Goal: Task Accomplishment & Management: Use online tool/utility

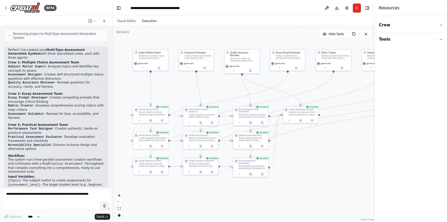
click at [148, 24] on button "Execution" at bounding box center [149, 21] width 21 height 6
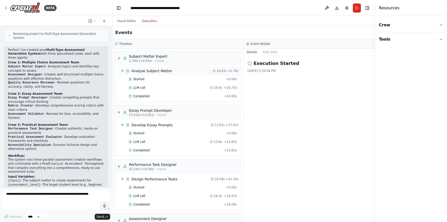
click at [123, 71] on span "▼" at bounding box center [122, 71] width 3 height 4
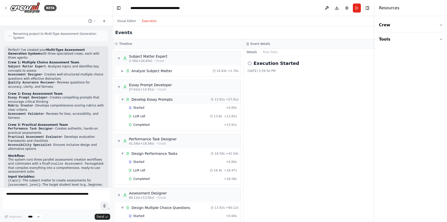
click at [123, 98] on span "▼" at bounding box center [122, 99] width 3 height 4
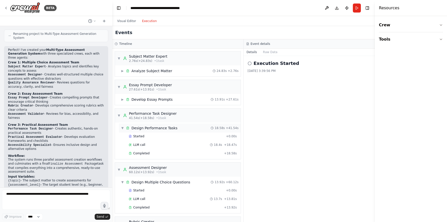
click at [122, 127] on span "▼" at bounding box center [122, 128] width 3 height 4
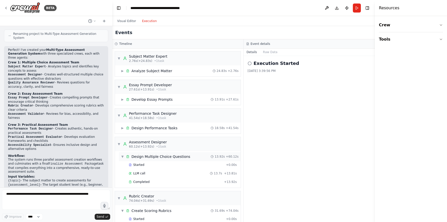
click at [123, 157] on span "▼" at bounding box center [122, 156] width 3 height 4
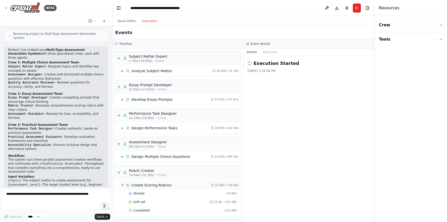
click at [122, 187] on div "▼ Create Scoring Rubrics 31.69s + 74.04s" at bounding box center [180, 184] width 122 height 9
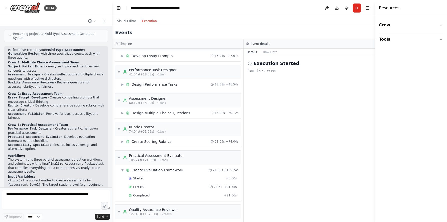
scroll to position [44, 0]
click at [123, 168] on span "▼" at bounding box center [122, 169] width 3 height 4
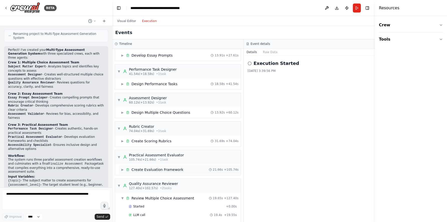
scroll to position [69, 0]
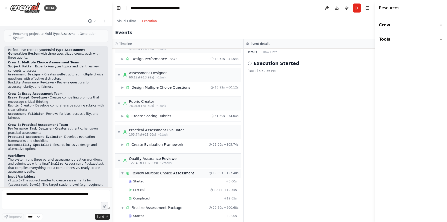
click at [123, 172] on span "▼" at bounding box center [122, 173] width 3 height 4
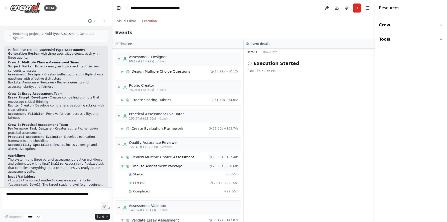
click at [123, 166] on span "▼" at bounding box center [122, 166] width 3 height 4
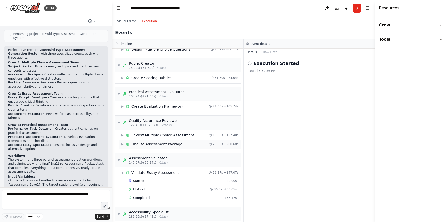
scroll to position [107, 0]
click at [123, 172] on span "▼" at bounding box center [122, 172] width 3 height 4
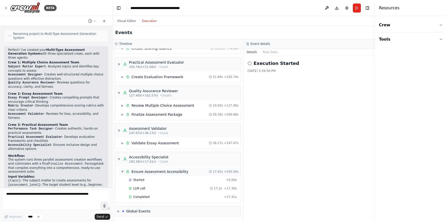
click at [123, 173] on div "▼ Ensure Assessment Accessibility" at bounding box center [154, 171] width 67 height 5
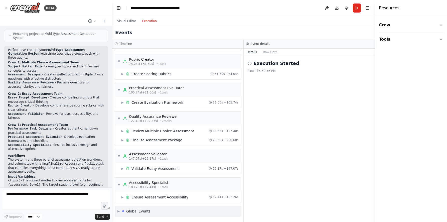
click at [119, 212] on span "▶" at bounding box center [118, 211] width 2 height 4
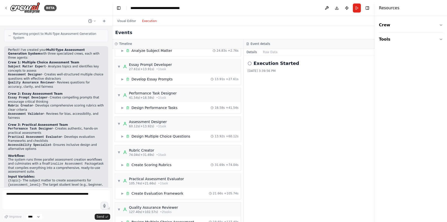
scroll to position [0, 0]
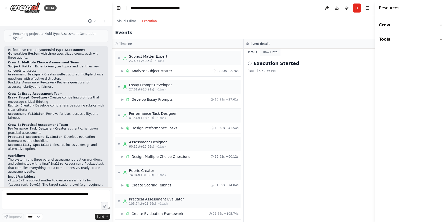
click at [272, 52] on button "Raw Data" at bounding box center [270, 52] width 21 height 7
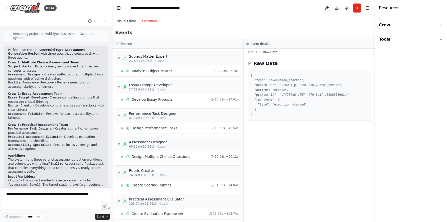
click at [126, 21] on button "Visual Editor" at bounding box center [126, 21] width 25 height 6
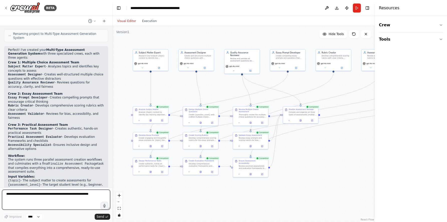
click at [49, 195] on textarea at bounding box center [56, 199] width 108 height 20
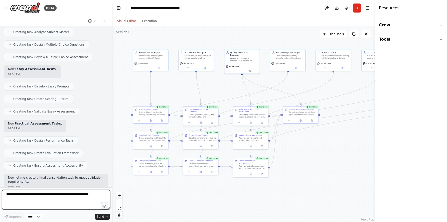
scroll to position [2184, 0]
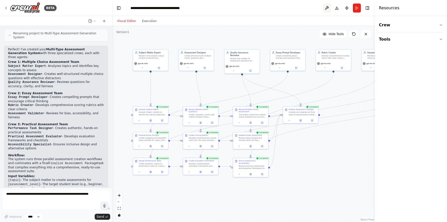
click at [328, 7] on button at bounding box center [326, 8] width 8 height 9
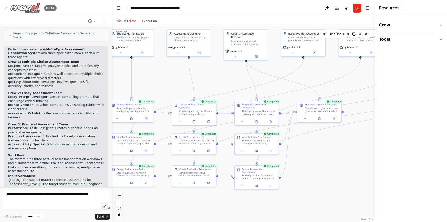
click at [7, 7] on icon at bounding box center [6, 8] width 4 height 4
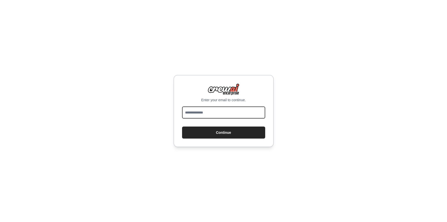
click at [206, 115] on input "email" at bounding box center [223, 112] width 83 height 12
type input "**********"
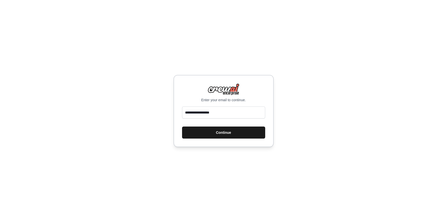
click at [224, 131] on button "Continue" at bounding box center [223, 132] width 83 height 12
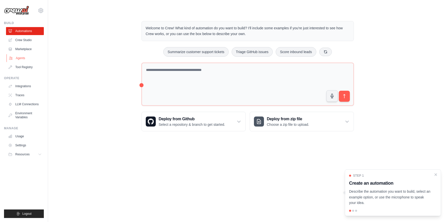
click at [25, 59] on link "Agents" at bounding box center [26, 58] width 38 height 8
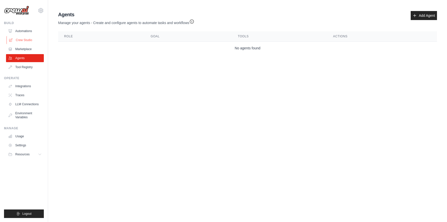
click at [23, 40] on link "Crew Studio" at bounding box center [26, 40] width 38 height 8
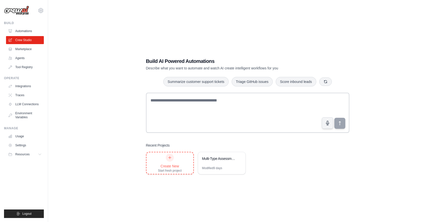
click at [173, 166] on div "Create New" at bounding box center [170, 165] width 24 height 5
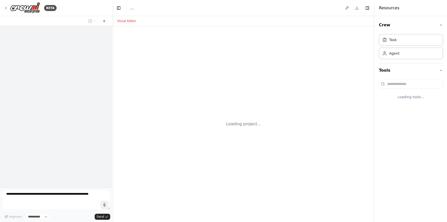
select select "****"
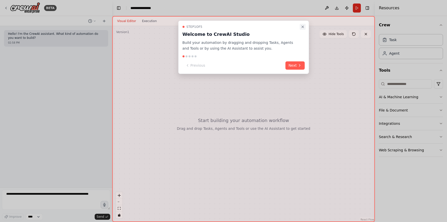
click at [303, 29] on button "Close walkthrough" at bounding box center [302, 27] width 6 height 6
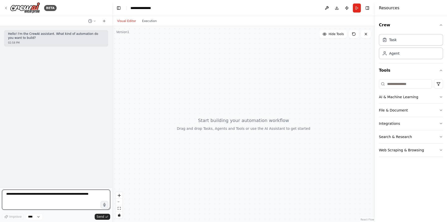
click at [38, 199] on textarea at bounding box center [56, 199] width 108 height 20
click at [51, 194] on textarea "**********" at bounding box center [56, 199] width 108 height 20
click at [44, 195] on textarea "**********" at bounding box center [56, 199] width 108 height 20
click at [45, 200] on textarea "**********" at bounding box center [56, 199] width 108 height 20
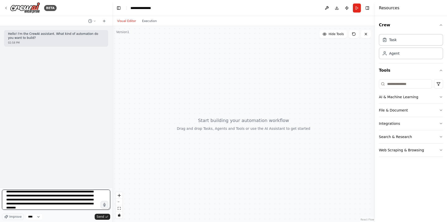
scroll to position [18, 0]
click at [91, 196] on textarea "**********" at bounding box center [56, 199] width 108 height 20
click at [91, 208] on textarea "**********" at bounding box center [56, 199] width 108 height 20
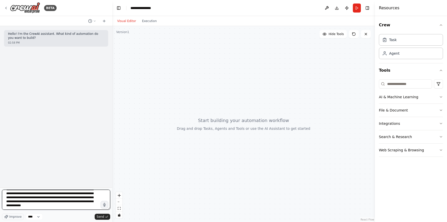
type textarea "**********"
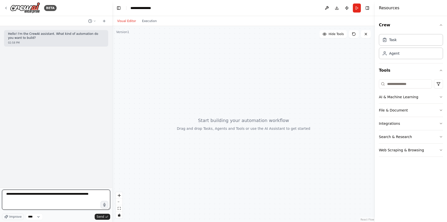
scroll to position [0, 0]
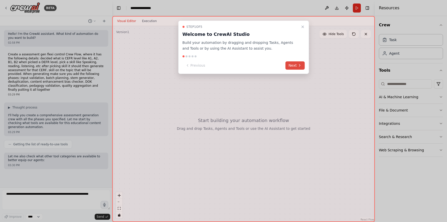
click at [293, 62] on button "Next" at bounding box center [294, 65] width 19 height 8
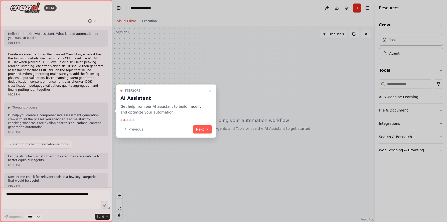
scroll to position [2, 0]
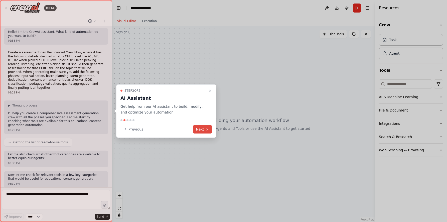
click at [202, 127] on button "Next" at bounding box center [202, 129] width 19 height 8
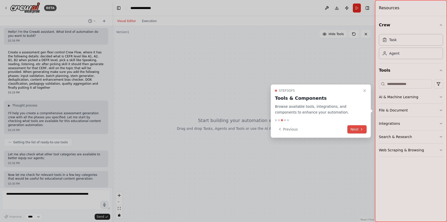
click at [356, 133] on button "Next" at bounding box center [356, 129] width 19 height 8
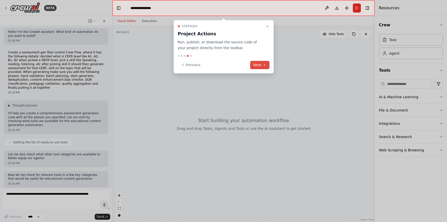
click at [257, 66] on button "Next" at bounding box center [259, 65] width 19 height 8
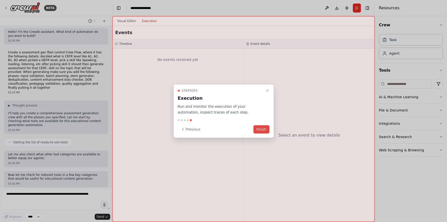
click at [259, 126] on button "Finish" at bounding box center [261, 129] width 16 height 8
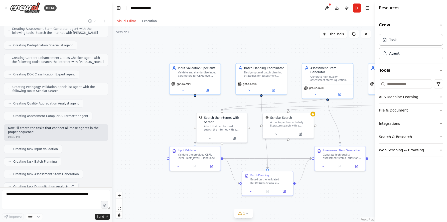
scroll to position [235, 0]
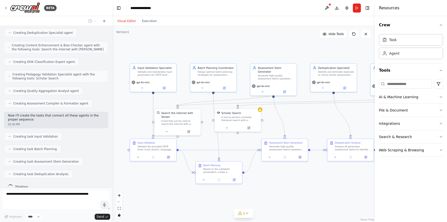
drag, startPoint x: 326, startPoint y: 122, endPoint x: 272, endPoint y: 117, distance: 53.8
click at [272, 117] on div ".deletable-edge-delete-btn { width: 20px; height: 20px; border: 0px solid #ffff…" at bounding box center [243, 124] width 262 height 196
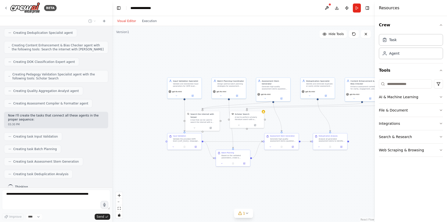
scroll to position [247, 0]
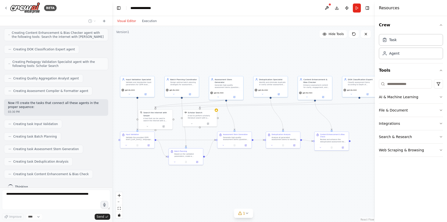
drag, startPoint x: 303, startPoint y: 120, endPoint x: 256, endPoint y: 118, distance: 47.1
click at [256, 118] on div ".deletable-edge-delete-btn { width: 20px; height: 20px; border: 0px solid #ffff…" at bounding box center [243, 124] width 262 height 196
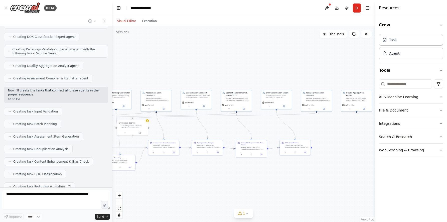
scroll to position [272, 0]
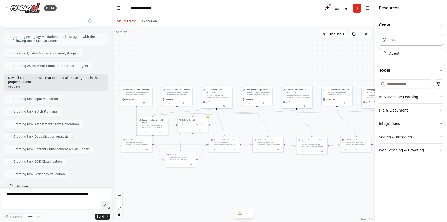
drag, startPoint x: 265, startPoint y: 122, endPoint x: 252, endPoint y: 128, distance: 14.7
click at [252, 128] on div ".deletable-edge-delete-btn { width: 20px; height: 20px; border: 0px solid #ffff…" at bounding box center [243, 124] width 262 height 196
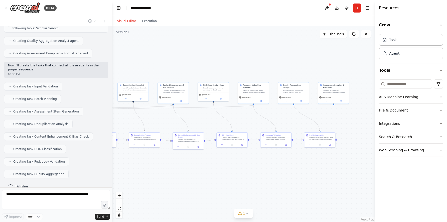
drag, startPoint x: 285, startPoint y: 128, endPoint x: 163, endPoint y: 123, distance: 122.7
click at [163, 123] on div ".deletable-edge-delete-btn { width: 20px; height: 20px; border: 0px solid #ffff…" at bounding box center [243, 124] width 262 height 196
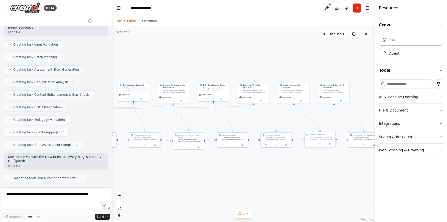
scroll to position [330, 0]
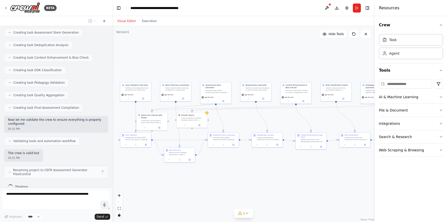
drag, startPoint x: 242, startPoint y: 114, endPoint x: 364, endPoint y: 114, distance: 122.1
click at [364, 114] on div ".deletable-edge-delete-btn { width: 20px; height: 20px; border: 0px solid #ffff…" at bounding box center [243, 124] width 262 height 196
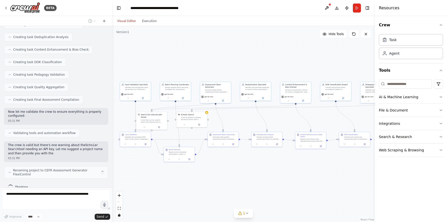
scroll to position [368, 0]
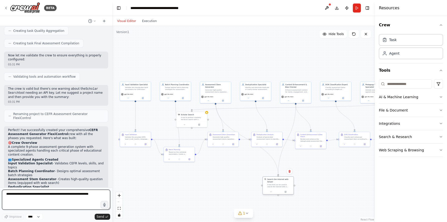
drag, startPoint x: 150, startPoint y: 119, endPoint x: 277, endPoint y: 185, distance: 143.1
click at [277, 185] on div "A tool that can be used to search the internet with a search_query. Supports di…" at bounding box center [279, 185] width 25 height 4
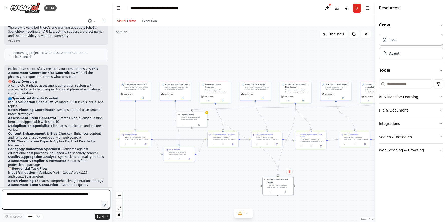
scroll to position [489, 0]
click at [355, 7] on button "Run" at bounding box center [356, 8] width 8 height 9
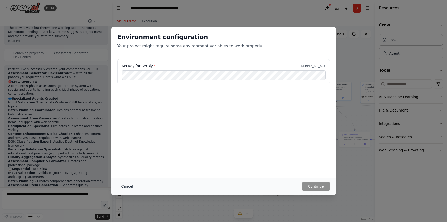
click at [127, 186] on button "Cancel" at bounding box center [127, 186] width 20 height 9
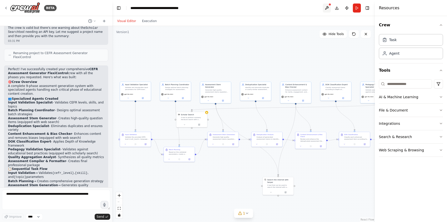
click at [328, 8] on button at bounding box center [326, 8] width 8 height 9
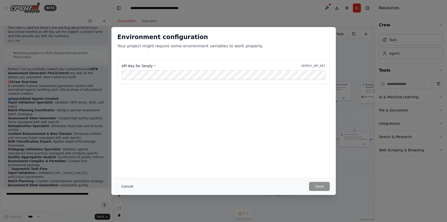
click at [129, 185] on button "Cancel" at bounding box center [127, 186] width 20 height 9
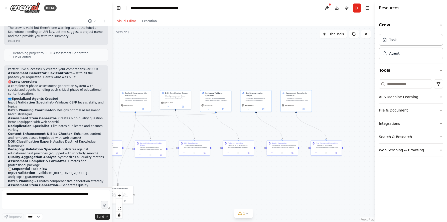
drag, startPoint x: 330, startPoint y: 70, endPoint x: 169, endPoint y: 79, distance: 161.4
click at [169, 79] on div ".deletable-edge-delete-btn { width: 20px; height: 20px; border: 0px solid #ffff…" at bounding box center [243, 124] width 262 height 196
click at [246, 147] on div "Validate all DOK-classified assessment items against established pedagogical pr…" at bounding box center [240, 146] width 24 height 4
click at [242, 147] on div "Validate all DOK-classified assessment items against established pedagogical pr…" at bounding box center [240, 146] width 24 height 4
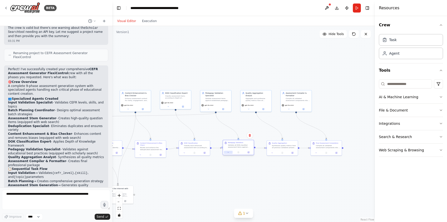
click at [229, 152] on icon at bounding box center [228, 152] width 2 height 2
click at [238, 144] on div "Validate all DOK-classified assessment items against established pedagogical pr…" at bounding box center [240, 146] width 24 height 4
click at [223, 135] on div ".deletable-edge-delete-btn { width: 20px; height: 20px; border: 0px solid #ffff…" at bounding box center [243, 124] width 262 height 196
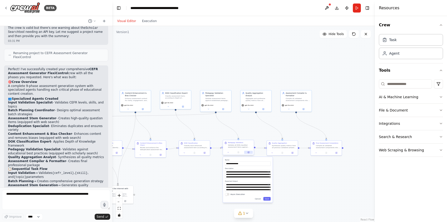
click at [249, 153] on button at bounding box center [248, 152] width 9 height 3
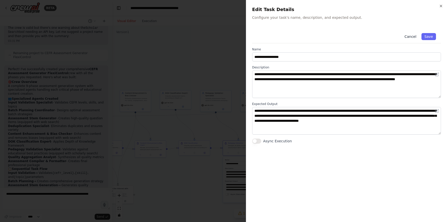
click at [409, 37] on button "Cancel" at bounding box center [410, 36] width 18 height 7
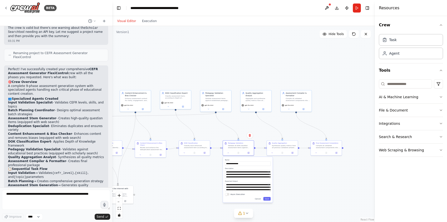
click at [200, 179] on div ".deletable-edge-delete-btn { width: 20px; height: 20px; border: 0px solid #ffff…" at bounding box center [243, 124] width 262 height 196
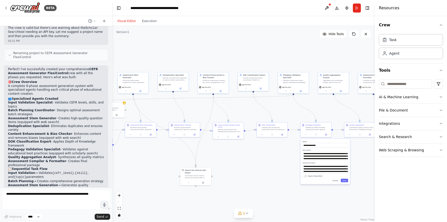
drag, startPoint x: 169, startPoint y: 177, endPoint x: 246, endPoint y: 159, distance: 79.7
click at [246, 159] on div ".deletable-edge-delete-btn { width: 20px; height: 20px; border: 0px solid #ffff…" at bounding box center [243, 124] width 262 height 196
click at [335, 181] on button "Cancel" at bounding box center [334, 180] width 9 height 4
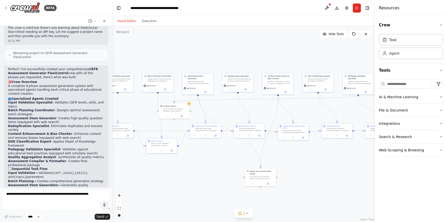
drag, startPoint x: 126, startPoint y: 155, endPoint x: 190, endPoint y: 156, distance: 64.0
click at [190, 156] on div ".deletable-edge-delete-btn { width: 20px; height: 20px; border: 0px solid #ffff…" at bounding box center [243, 124] width 262 height 196
click at [252, 184] on button at bounding box center [252, 182] width 14 height 3
click at [166, 115] on icon at bounding box center [166, 115] width 2 height 2
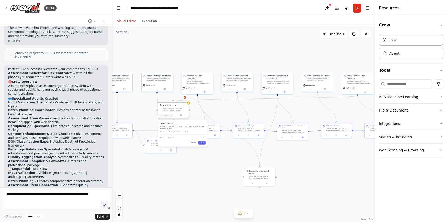
click at [166, 115] on icon at bounding box center [166, 115] width 2 height 2
click at [174, 106] on div "Scholar Search" at bounding box center [168, 105] width 13 height 3
click at [184, 107] on div "A tool to perform scholarly literature search with a search_query." at bounding box center [176, 109] width 25 height 4
click at [182, 116] on icon at bounding box center [182, 115] width 2 height 2
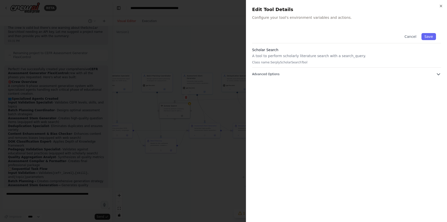
click at [437, 75] on icon "button" at bounding box center [438, 74] width 5 height 5
click at [441, 4] on icon "button" at bounding box center [441, 6] width 4 height 4
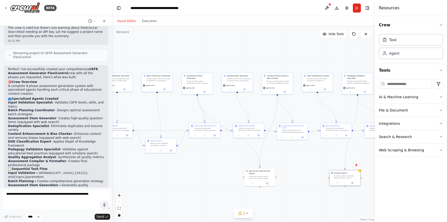
drag, startPoint x: 179, startPoint y: 109, endPoint x: 350, endPoint y: 176, distance: 183.2
click at [350, 176] on div "A tool to perform scholarly literature search with a search_query." at bounding box center [346, 177] width 25 height 4
click at [314, 131] on icon "Edge from 4cd71ce3-1970-4fe2-8075-a610ae57fd48 to b6588520-2a51-4b7e-a1af-7c1db…" at bounding box center [314, 130] width 10 height 1
click at [305, 156] on div ".deletable-edge-delete-btn { width: 20px; height: 20px; border: 0px solid #ffff…" at bounding box center [243, 124] width 262 height 196
click at [304, 129] on div "Review and enhance the deduplicated assessment items for clarity, engagement, a…" at bounding box center [294, 131] width 24 height 4
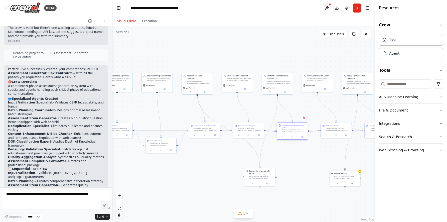
click at [304, 129] on div "Review and enhance the deduplicated assessment items for clarity, engagement, a…" at bounding box center [294, 131] width 24 height 4
click at [281, 137] on icon at bounding box center [282, 137] width 2 height 2
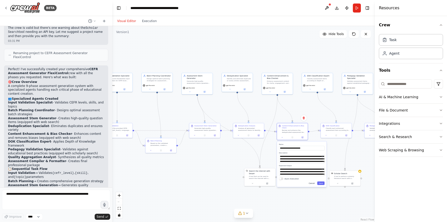
click at [311, 184] on button "Cancel" at bounding box center [311, 183] width 9 height 4
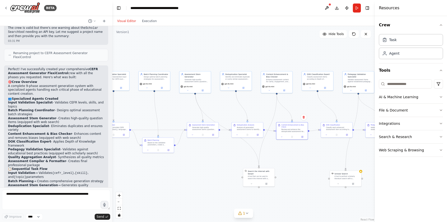
click at [310, 166] on div ".deletable-edge-delete-btn { width: 20px; height: 20px; border: 0px solid #ffff…" at bounding box center [243, 124] width 262 height 196
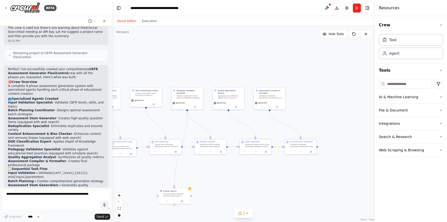
drag, startPoint x: 323, startPoint y: 154, endPoint x: 151, endPoint y: 171, distance: 172.2
click at [151, 171] on div ".deletable-edge-delete-btn { width: 20px; height: 20px; border: 0px solid #ffff…" at bounding box center [243, 124] width 262 height 196
drag, startPoint x: 272, startPoint y: 95, endPoint x: 304, endPoint y: 96, distance: 32.1
click at [304, 96] on div "Assessment Compiler & Formatter Compile all validated assessment components int…" at bounding box center [304, 96] width 25 height 10
drag, startPoint x: 229, startPoint y: 95, endPoint x: 255, endPoint y: 99, distance: 27.1
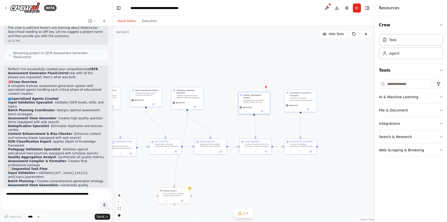
click at [255, 99] on div "Aggregate and synthesize quality metrics from all validation phases, providing …" at bounding box center [255, 101] width 25 height 4
drag, startPoint x: 189, startPoint y: 100, endPoint x: 213, endPoint y: 102, distance: 23.8
click at [213, 102] on div "gpt-4o-mini" at bounding box center [210, 104] width 32 height 9
drag, startPoint x: 179, startPoint y: 193, endPoint x: 182, endPoint y: 183, distance: 10.4
click at [182, 183] on div "A tool to perform scholarly literature search with a search_query." at bounding box center [179, 184] width 26 height 4
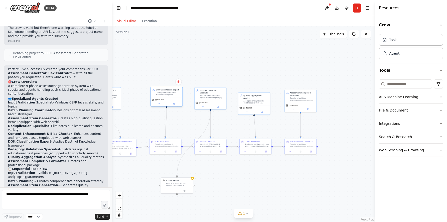
drag, startPoint x: 145, startPoint y: 95, endPoint x: 166, endPoint y: 95, distance: 20.8
click at [166, 95] on div "Classify assessment items according to Depth of Knowledge (DOK) levels, ensurin…" at bounding box center [168, 94] width 25 height 4
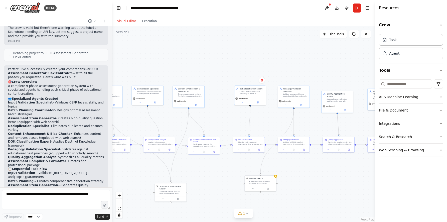
drag, startPoint x: 133, startPoint y: 117, endPoint x: 217, endPoint y: 115, distance: 83.6
click at [217, 115] on div ".deletable-edge-delete-btn { width: 20px; height: 20px; border: 0px solid #ffff…" at bounding box center [243, 124] width 262 height 196
drag, startPoint x: 192, startPoint y: 95, endPoint x: 209, endPoint y: 95, distance: 16.3
click at [209, 95] on div "Enhance assessment content for clarity, engagement, and effectiveness while ide…" at bounding box center [205, 94] width 25 height 4
drag, startPoint x: 150, startPoint y: 94, endPoint x: 162, endPoint y: 94, distance: 12.0
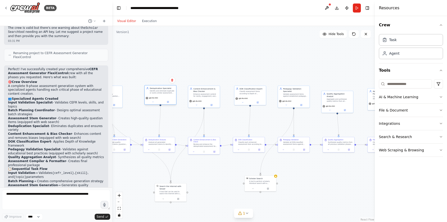
click at [162, 94] on div "Deduplication Specialist Identify and eliminate duplicate or overly similar ass…" at bounding box center [161, 90] width 32 height 10
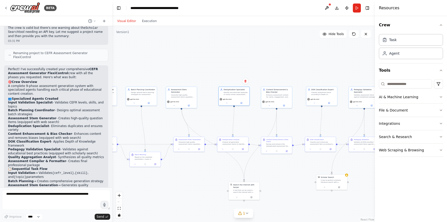
drag, startPoint x: 128, startPoint y: 117, endPoint x: 202, endPoint y: 117, distance: 73.8
click at [202, 117] on div ".deletable-edge-delete-btn { width: 20px; height: 20px; border: 0px solid #ffff…" at bounding box center [243, 124] width 262 height 196
drag, startPoint x: 187, startPoint y: 99, endPoint x: 195, endPoint y: 99, distance: 7.5
click at [195, 100] on div "gpt-4o-mini" at bounding box center [188, 101] width 29 height 3
drag, startPoint x: 145, startPoint y: 98, endPoint x: 149, endPoint y: 99, distance: 4.3
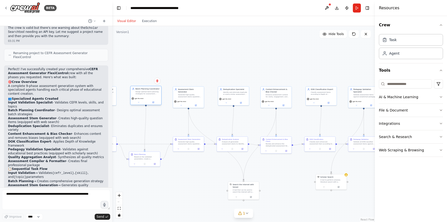
click at [149, 99] on div "gpt-4o-mini" at bounding box center [145, 98] width 29 height 3
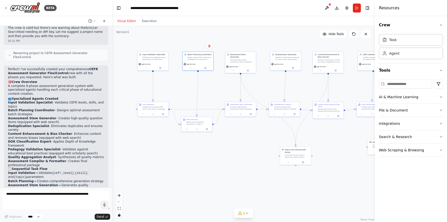
drag, startPoint x: 128, startPoint y: 134, endPoint x: 180, endPoint y: 99, distance: 62.6
click at [180, 99] on div ".deletable-edge-delete-btn { width: 20px; height: 20px; border: 0px solid #ffff…" at bounding box center [243, 124] width 262 height 196
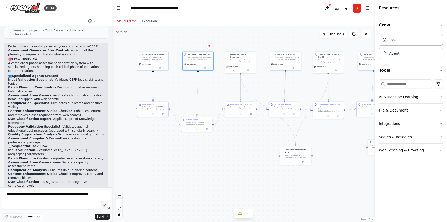
scroll to position [514, 0]
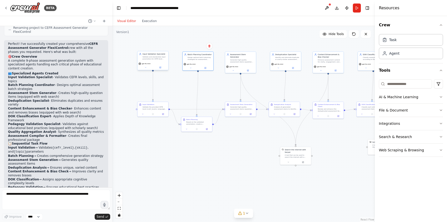
click at [151, 64] on div "gpt-4o-mini" at bounding box center [152, 63] width 29 height 3
click at [161, 70] on div "gpt-4o-mini" at bounding box center [152, 65] width 31 height 9
click at [161, 68] on icon at bounding box center [160, 68] width 2 height 2
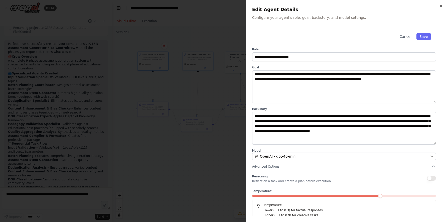
scroll to position [5, 0]
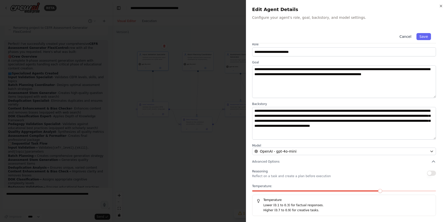
click at [406, 36] on button "Cancel" at bounding box center [405, 36] width 18 height 7
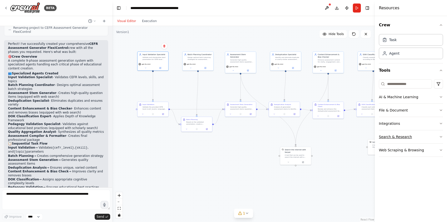
click at [440, 137] on icon "button" at bounding box center [441, 137] width 4 height 4
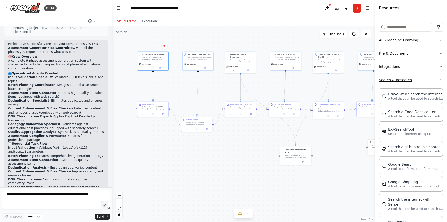
scroll to position [0, 0]
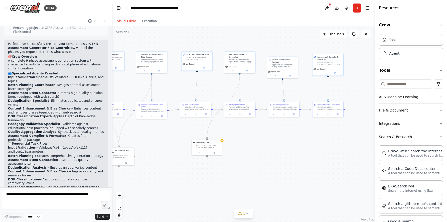
drag, startPoint x: 299, startPoint y: 90, endPoint x: 121, endPoint y: 90, distance: 177.6
click at [121, 90] on div ".deletable-edge-delete-btn { width: 20px; height: 20px; border: 0px solid #ffff…" at bounding box center [243, 124] width 262 height 196
click at [221, 141] on div "Scholar Search A tool to perform scholarly literature search with a search_quer…" at bounding box center [206, 144] width 31 height 10
click at [209, 145] on div "A tool to perform scholarly literature search with a search_query." at bounding box center [207, 145] width 25 height 4
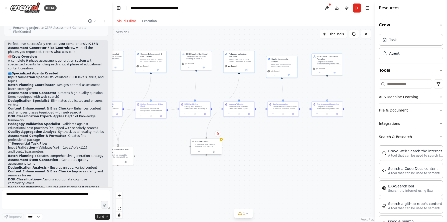
click at [212, 144] on div "A tool to perform scholarly literature search with a search_query." at bounding box center [207, 145] width 25 height 4
click at [221, 141] on div "Scholar Search A tool to perform scholarly literature search with a search_quer…" at bounding box center [206, 144] width 31 height 10
click at [329, 7] on button at bounding box center [326, 8] width 8 height 9
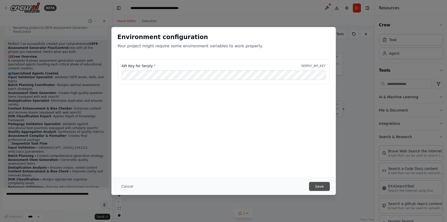
click at [316, 184] on button "Save" at bounding box center [319, 186] width 21 height 9
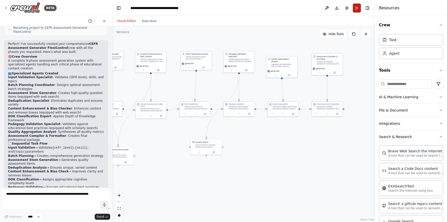
click at [355, 9] on button "Run" at bounding box center [356, 8] width 8 height 9
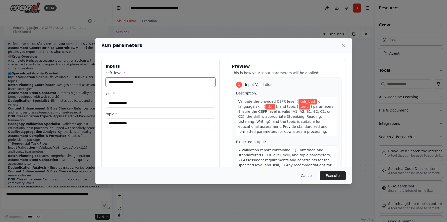
click at [165, 82] on input "cefr_level *" at bounding box center [161, 82] width 110 height 10
type input "**"
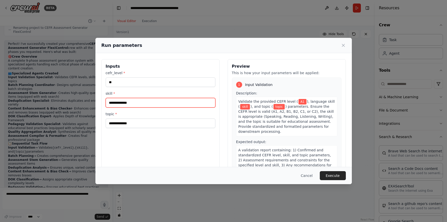
click at [132, 103] on input "skill *" at bounding box center [161, 103] width 110 height 10
type input "********"
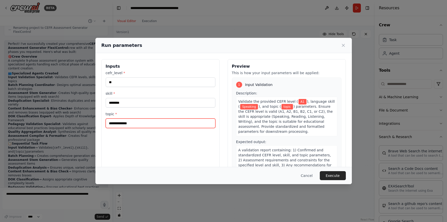
click at [124, 123] on input "topic *" at bounding box center [161, 123] width 110 height 10
type input "**********"
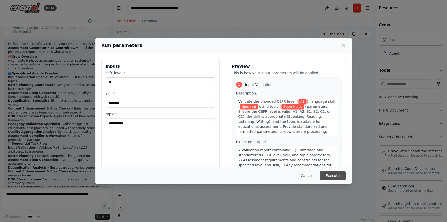
click at [336, 177] on button "Execute" at bounding box center [332, 175] width 26 height 9
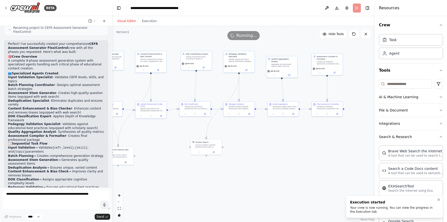
click at [370, 207] on div "Your crew is now running. You can view the progress in the Execution tab." at bounding box center [393, 209] width 87 height 8
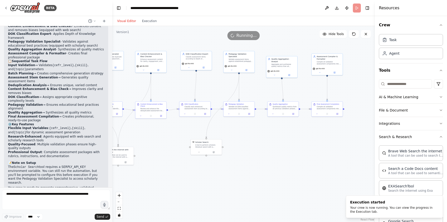
click at [145, 24] on div "Visual Editor Execution" at bounding box center [137, 21] width 46 height 10
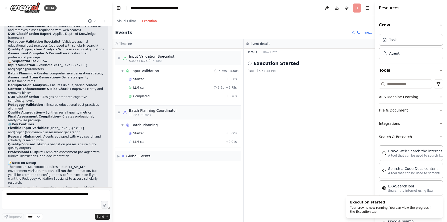
click at [146, 22] on button "Execution" at bounding box center [149, 21] width 21 height 6
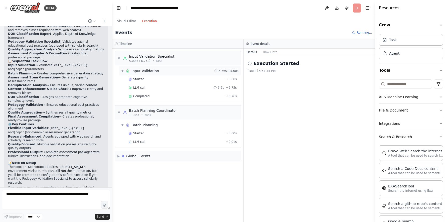
click at [123, 71] on span "▼" at bounding box center [122, 71] width 3 height 4
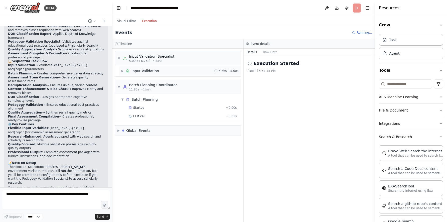
click at [123, 71] on span "▶" at bounding box center [122, 71] width 3 height 4
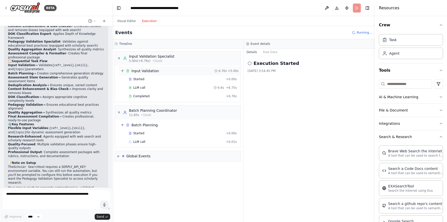
click at [123, 70] on span "▼" at bounding box center [122, 71] width 3 height 4
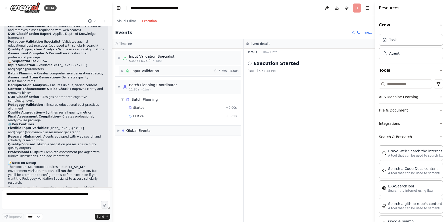
click at [123, 70] on span "▶" at bounding box center [122, 71] width 3 height 4
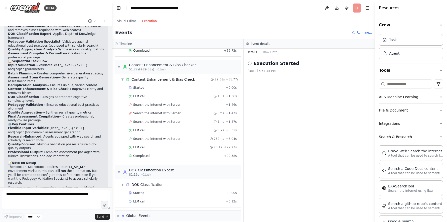
scroll to position [222, 0]
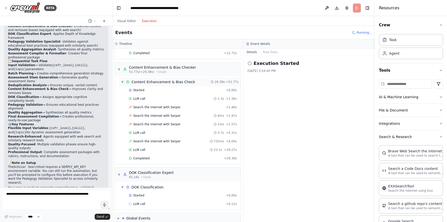
click at [123, 83] on span "▼" at bounding box center [122, 82] width 3 height 4
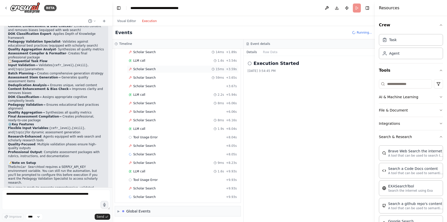
scroll to position [394, 0]
click at [149, 62] on span "Scholar Search" at bounding box center [144, 61] width 23 height 4
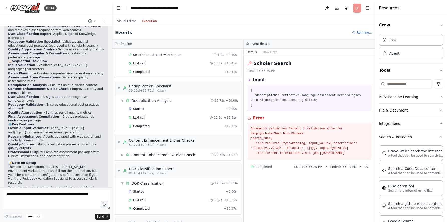
scroll to position [151, 0]
click at [123, 153] on span "▶" at bounding box center [122, 153] width 3 height 4
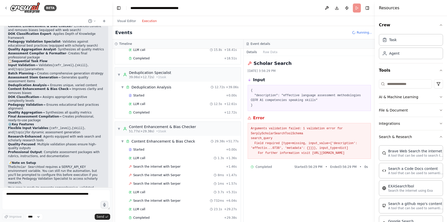
scroll to position [166, 0]
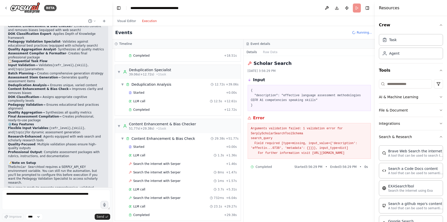
click at [142, 163] on span "Search the internet with Serper" at bounding box center [156, 164] width 47 height 4
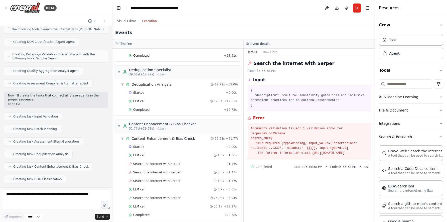
scroll to position [0, 0]
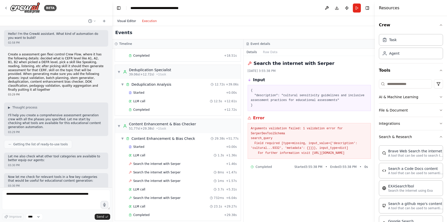
click at [127, 22] on button "Visual Editor" at bounding box center [126, 21] width 25 height 6
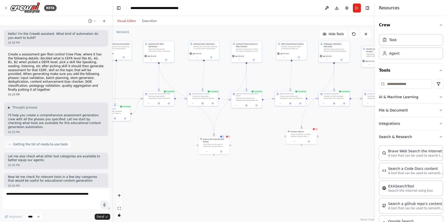
drag, startPoint x: 173, startPoint y: 85, endPoint x: 271, endPoint y: 74, distance: 99.2
click at [271, 74] on div ".deletable-edge-delete-btn { width: 20px; height: 20px; border: 0px solid #ffff…" at bounding box center [243, 124] width 262 height 196
drag, startPoint x: 149, startPoint y: 141, endPoint x: 238, endPoint y: 139, distance: 89.6
click at [238, 139] on div ".deletable-edge-delete-btn { width: 20px; height: 20px; border: 0px solid #ffff…" at bounding box center [243, 124] width 262 height 196
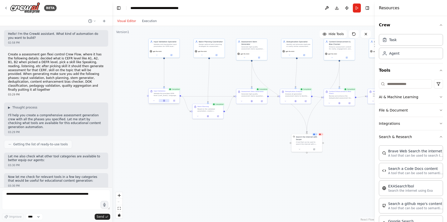
click at [164, 101] on icon at bounding box center [163, 101] width 1 height 2
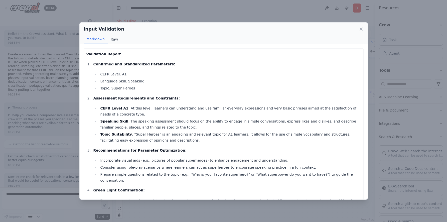
click at [113, 40] on button "Raw" at bounding box center [114, 40] width 13 height 10
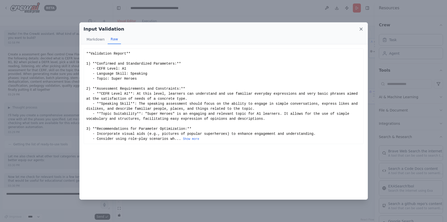
click at [361, 29] on icon at bounding box center [360, 29] width 5 height 5
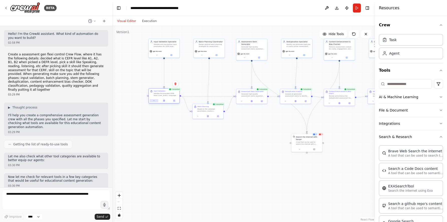
click at [154, 101] on icon at bounding box center [154, 101] width 2 height 2
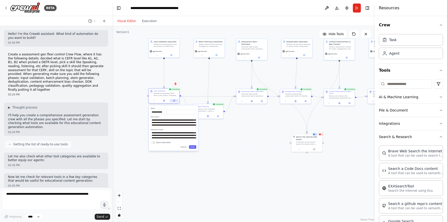
click at [175, 101] on button at bounding box center [174, 100] width 9 height 3
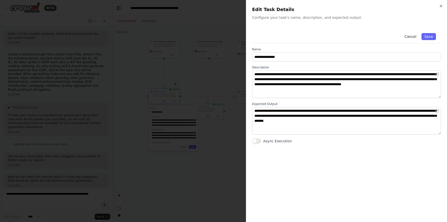
click at [413, 35] on button "Cancel" at bounding box center [410, 36] width 18 height 7
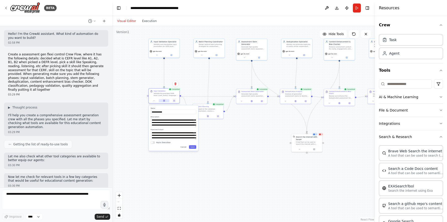
click at [165, 100] on button at bounding box center [164, 100] width 11 height 3
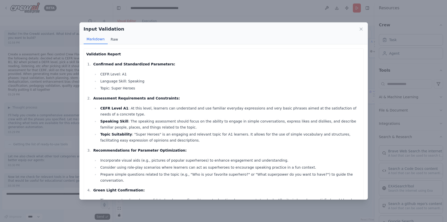
click at [114, 39] on button "Raw" at bounding box center [114, 40] width 13 height 10
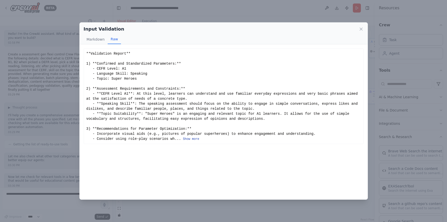
click at [190, 138] on button "Show more" at bounding box center [191, 139] width 16 height 4
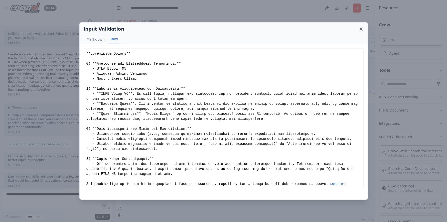
click at [362, 29] on icon at bounding box center [360, 29] width 5 height 5
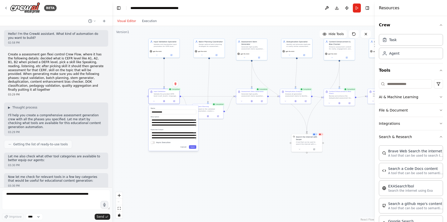
click at [228, 141] on div ".deletable-edge-delete-btn { width: 20px; height: 20px; border: 0px solid #ffff…" at bounding box center [243, 124] width 262 height 196
click at [191, 86] on div ".deletable-edge-delete-btn { width: 20px; height: 20px; border: 0px solid #ffff…" at bounding box center [243, 124] width 262 height 196
drag, startPoint x: 206, startPoint y: 110, endPoint x: 204, endPoint y: 79, distance: 31.3
click at [204, 79] on div "Based on the validated parameters, create a comprehensive batch plan for genera…" at bounding box center [208, 77] width 24 height 4
drag, startPoint x: 204, startPoint y: 79, endPoint x: 207, endPoint y: 75, distance: 4.8
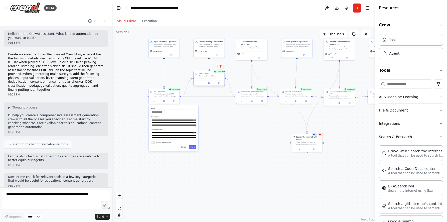
click at [207, 75] on div "Based on the validated parameters, create a comprehensive batch plan for genera…" at bounding box center [211, 77] width 24 height 4
click at [184, 147] on button "Cancel" at bounding box center [183, 147] width 9 height 4
